Goal: Find specific page/section: Find specific page/section

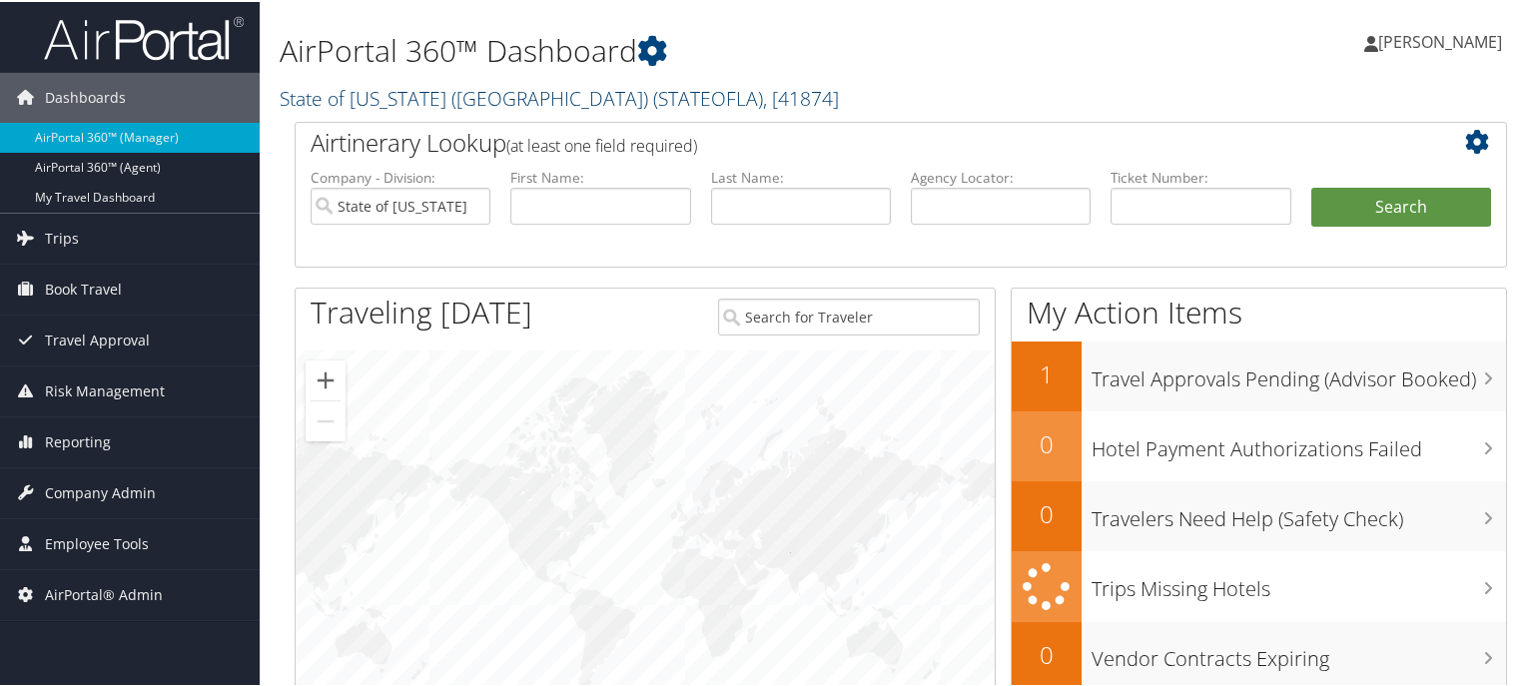
click at [381, 94] on link "State of [US_STATE] (SOLA) ( STATEOFLA ) , [ 41874 ]" at bounding box center [559, 96] width 559 height 27
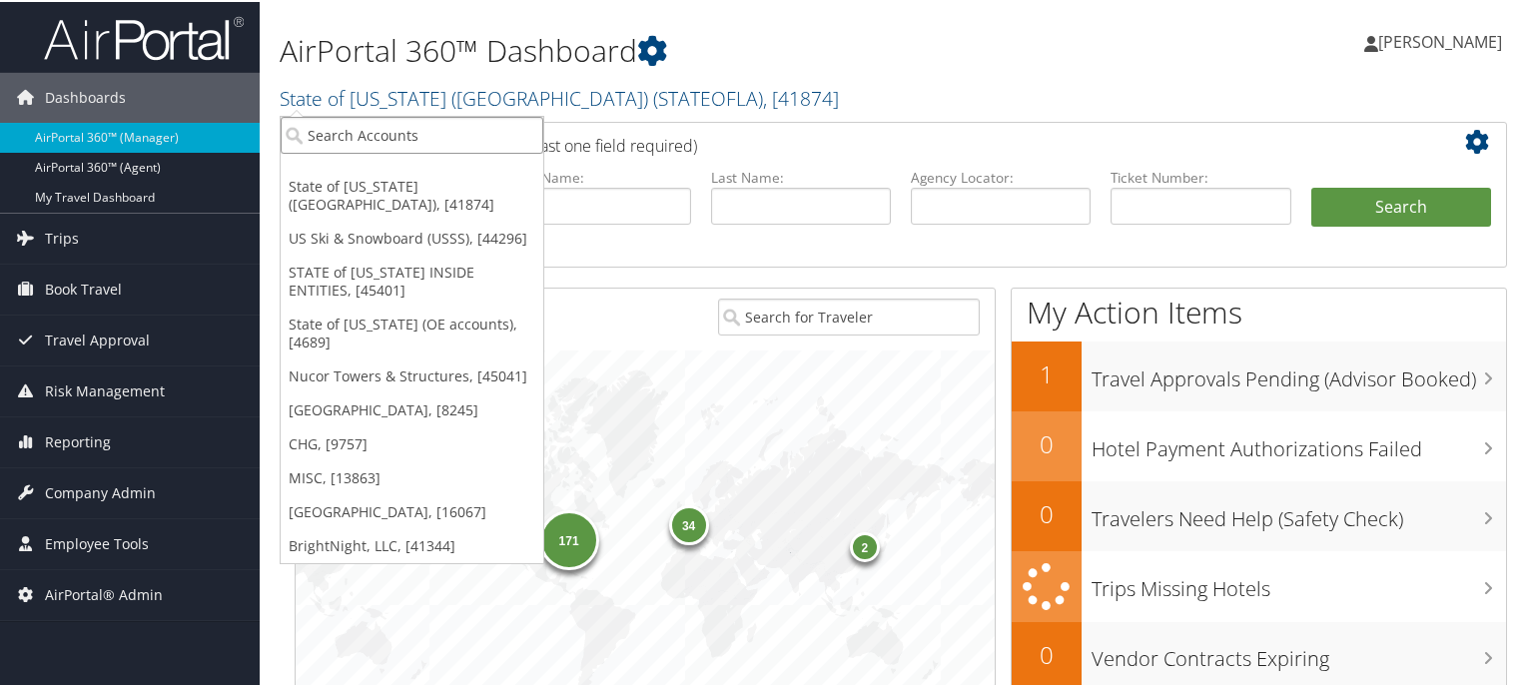
click at [345, 140] on input "search" at bounding box center [412, 133] width 263 height 37
type input "corn"
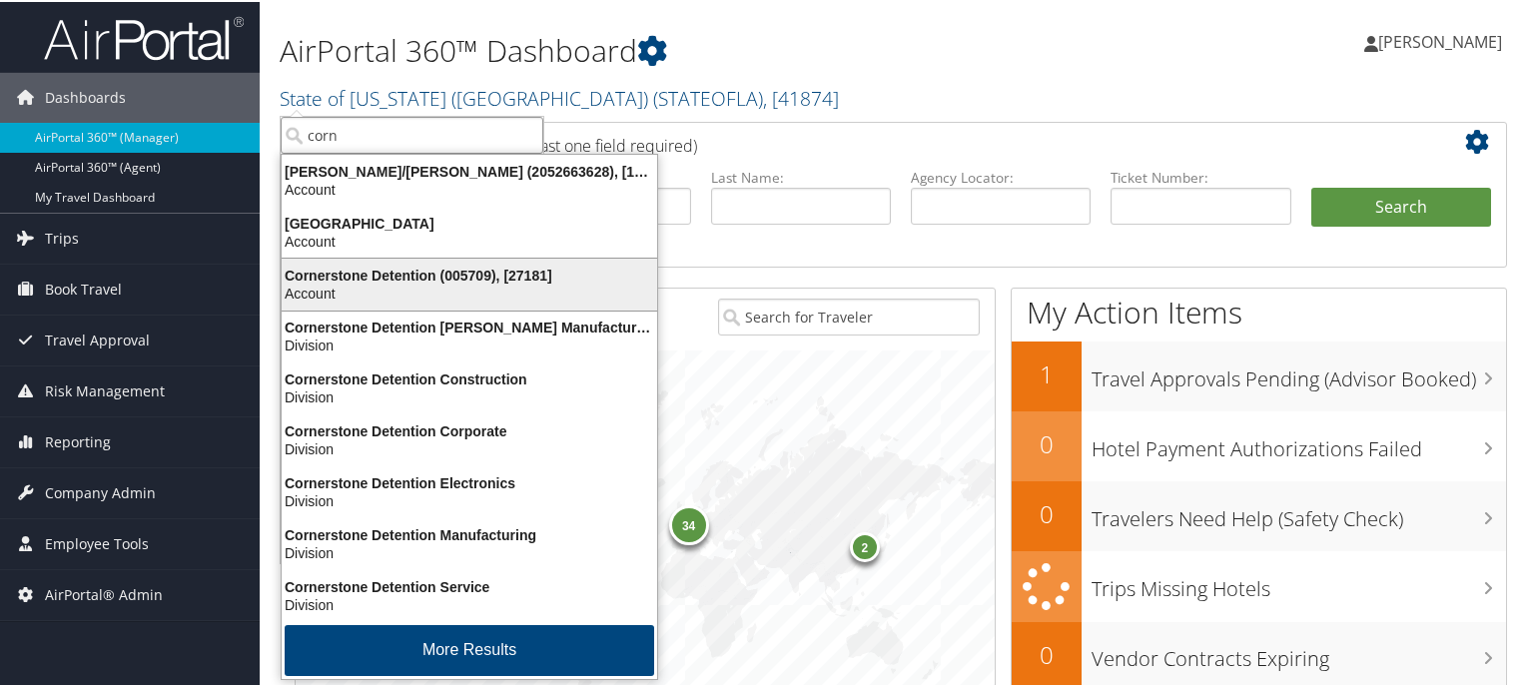
click at [373, 280] on div "Cornerstone Detention (005709), [27181]" at bounding box center [470, 274] width 400 height 18
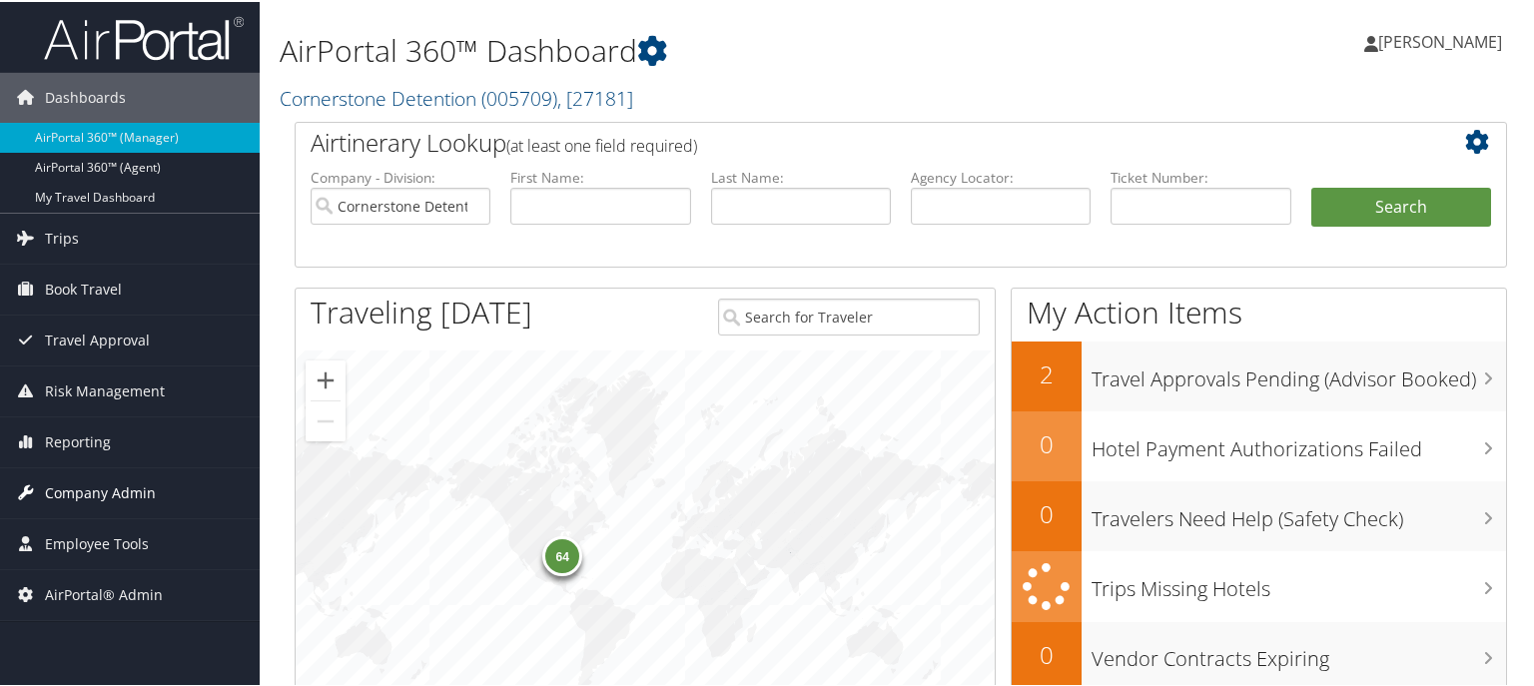
click at [101, 490] on span "Company Admin" at bounding box center [100, 491] width 111 height 50
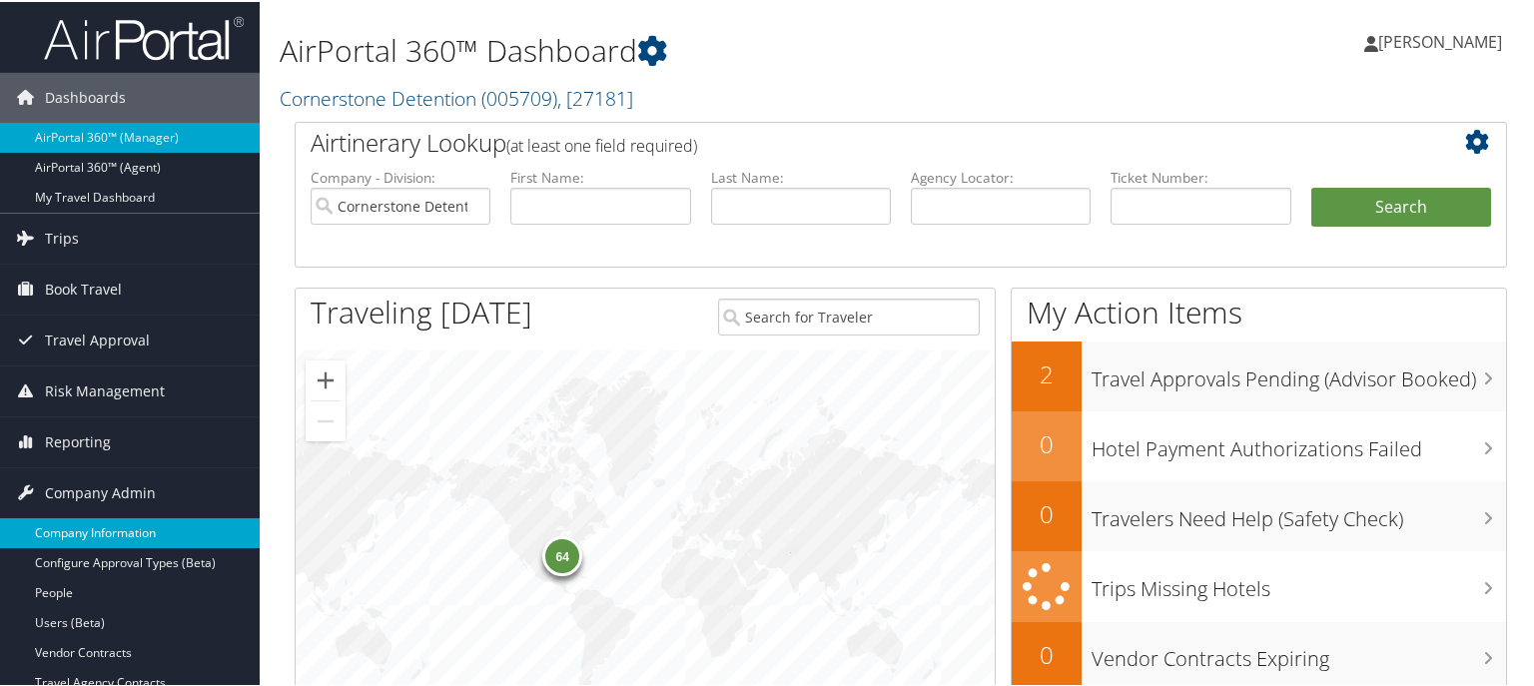
click at [106, 523] on link "Company Information" at bounding box center [130, 531] width 260 height 30
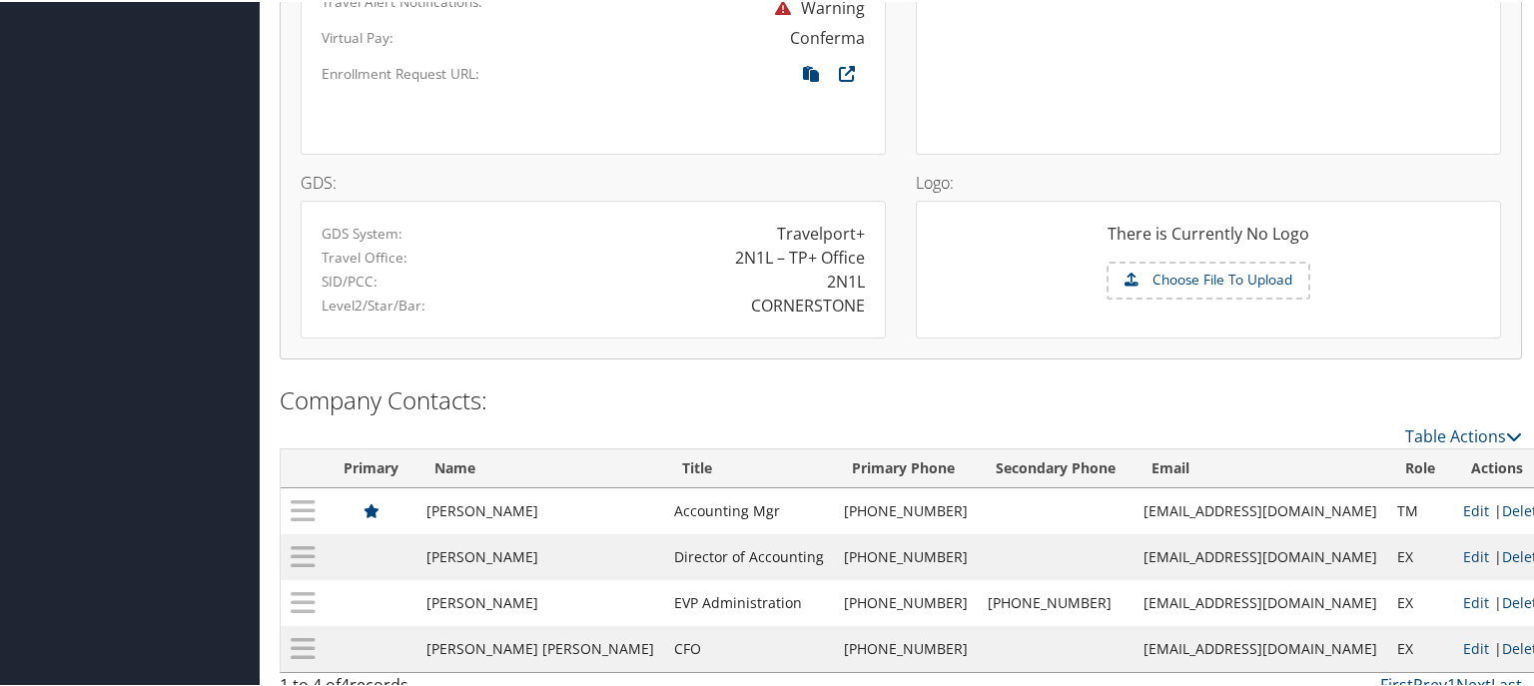
scroll to position [1398, 0]
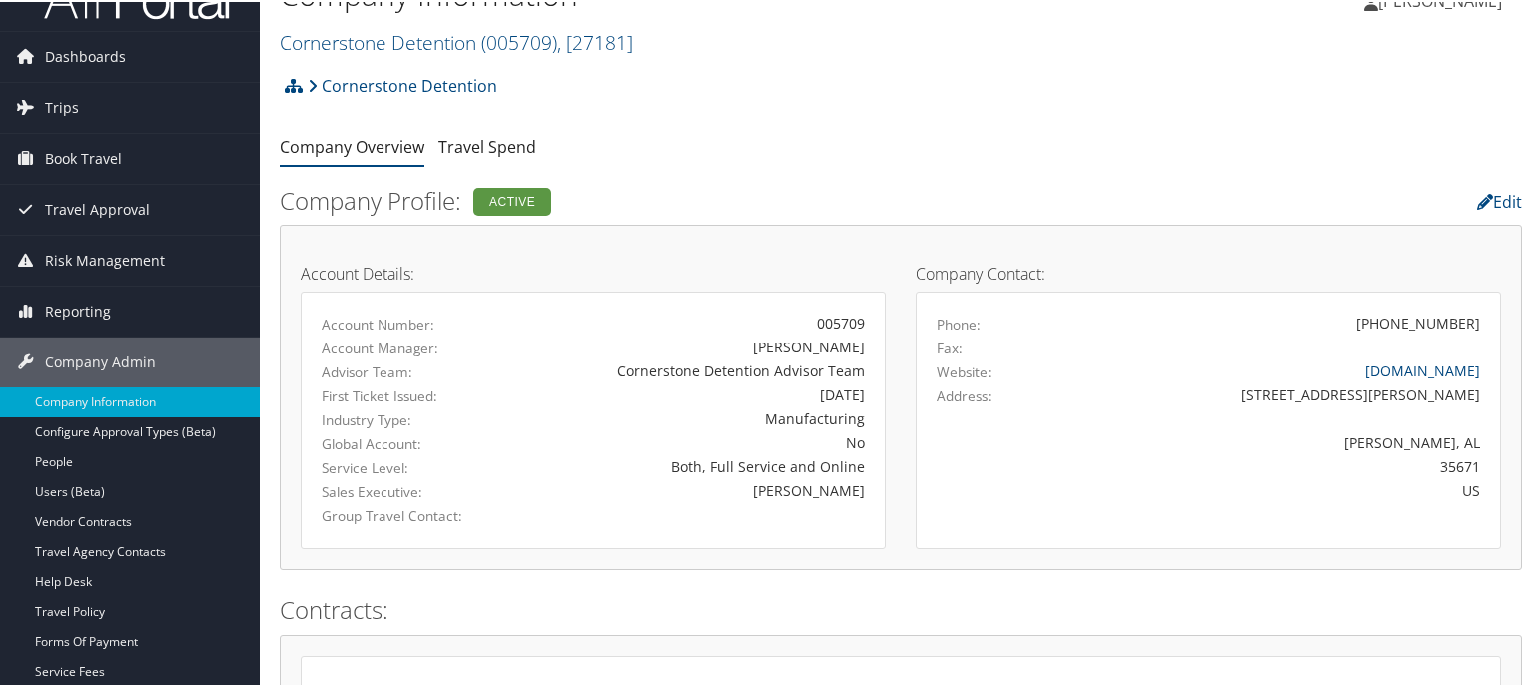
scroll to position [0, 0]
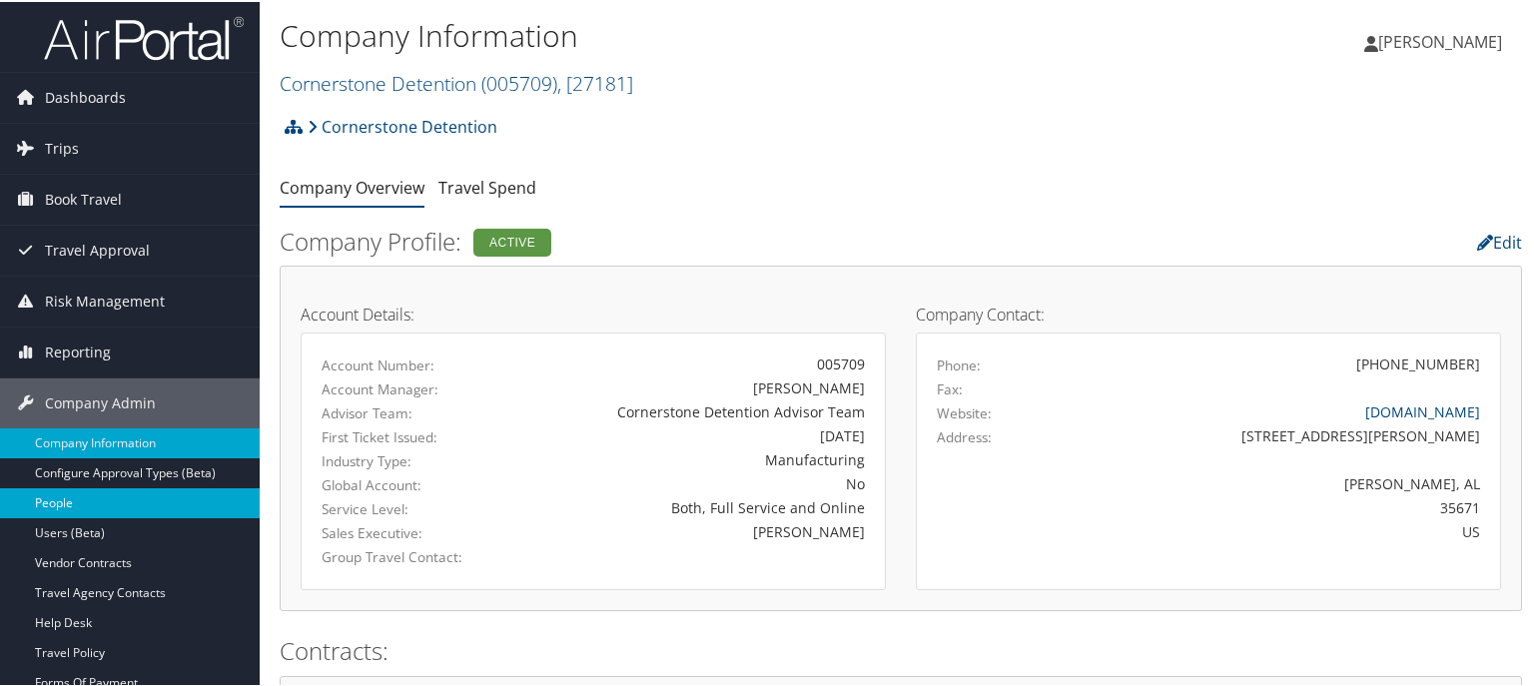
click at [70, 492] on link "People" at bounding box center [130, 501] width 260 height 30
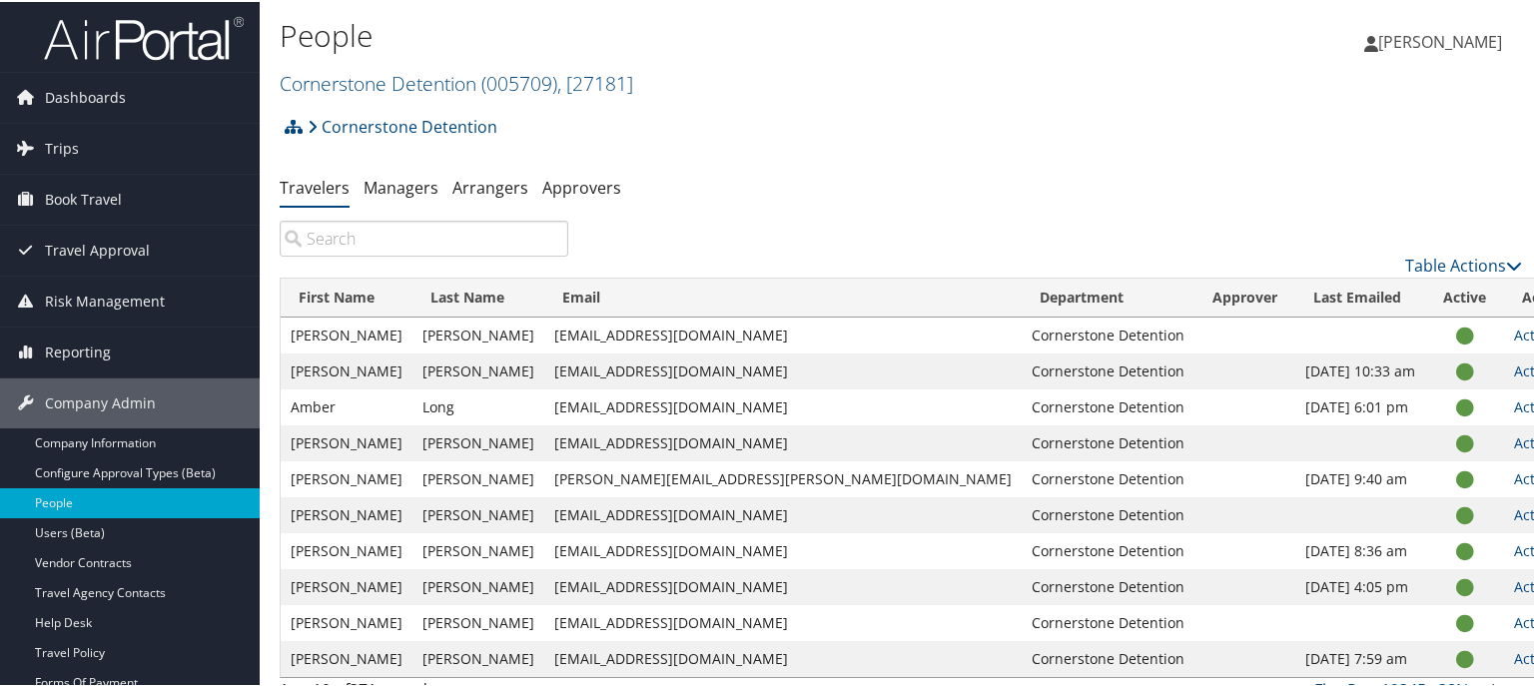
click at [445, 228] on input "search" at bounding box center [424, 237] width 289 height 36
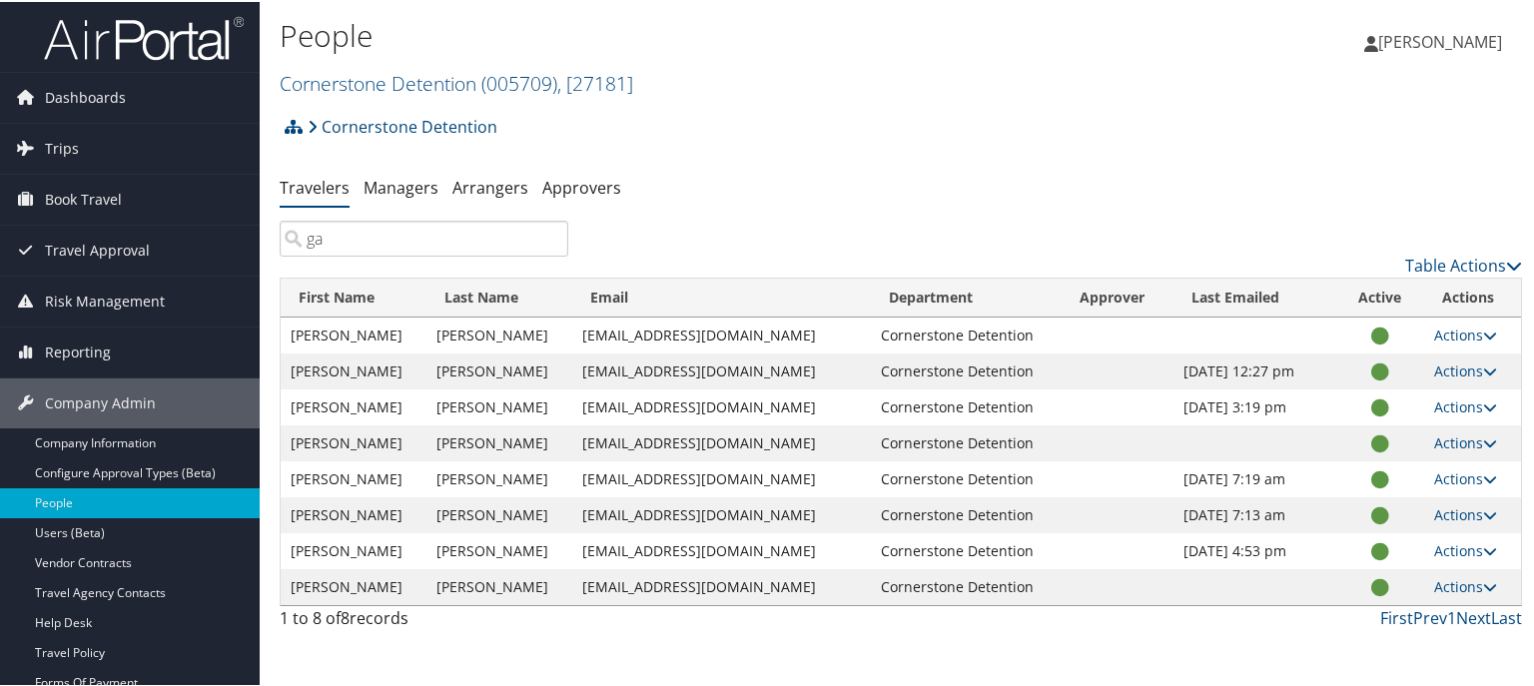
type input "ga"
